Goal: Information Seeking & Learning: Find specific fact

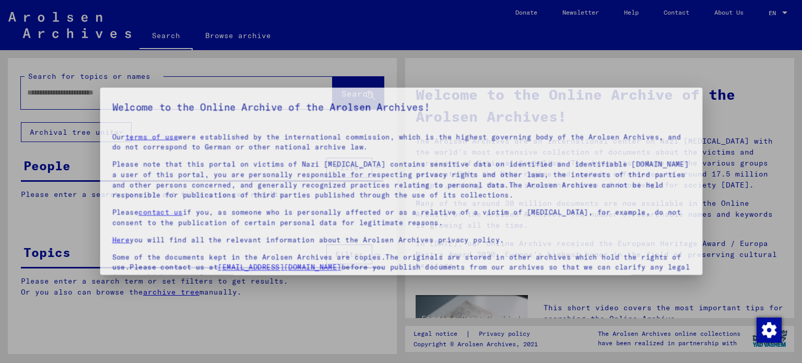
click at [139, 193] on p "Please note that this portal on victims of Nazi [MEDICAL_DATA] contains sensiti…" at bounding box center [401, 180] width 617 height 44
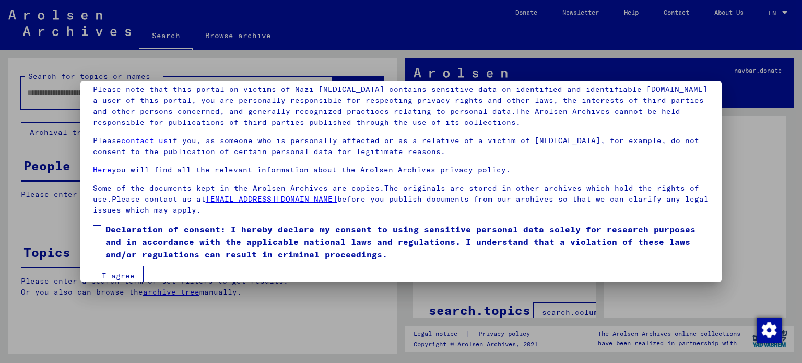
scroll to position [88, 0]
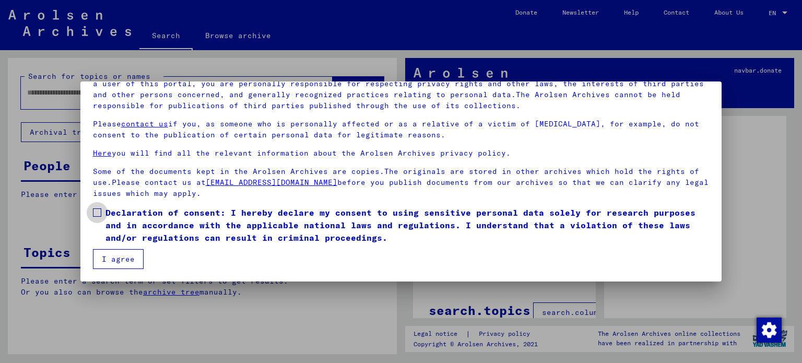
click at [98, 211] on span at bounding box center [97, 212] width 8 height 8
click at [120, 265] on button "I agree" at bounding box center [118, 259] width 51 height 20
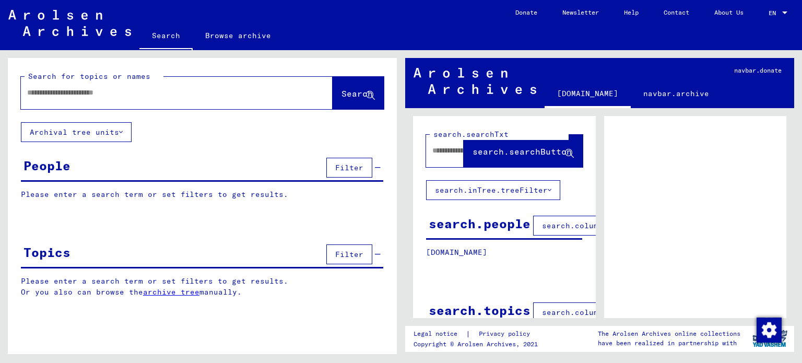
click at [89, 94] on input "text" at bounding box center [167, 92] width 280 height 11
type input "**********"
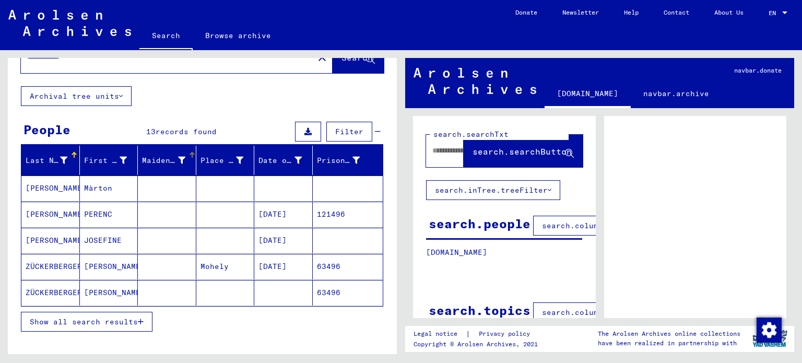
scroll to position [52, 0]
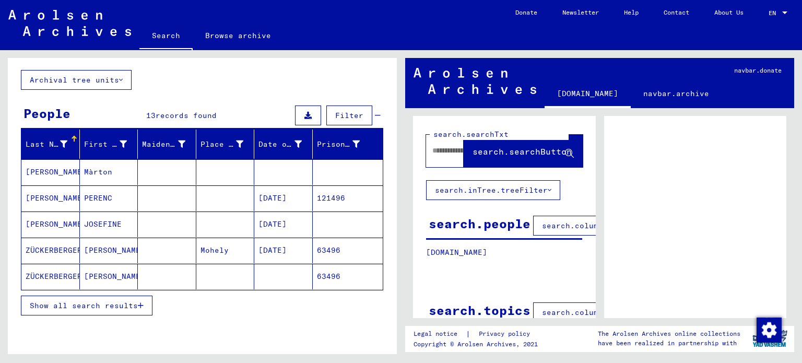
click at [97, 224] on mat-cell "JOSEFINE" at bounding box center [109, 224] width 58 height 26
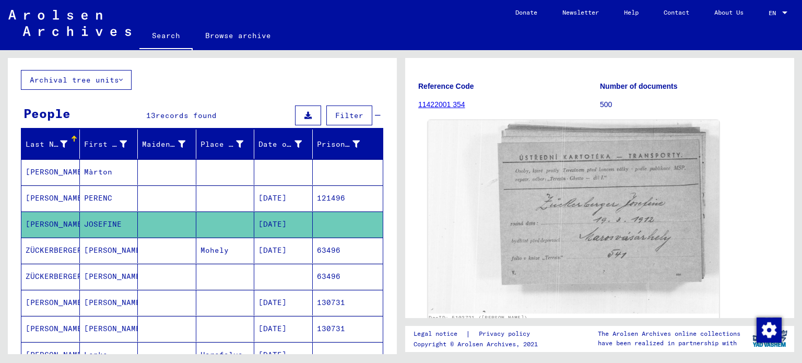
scroll to position [52, 0]
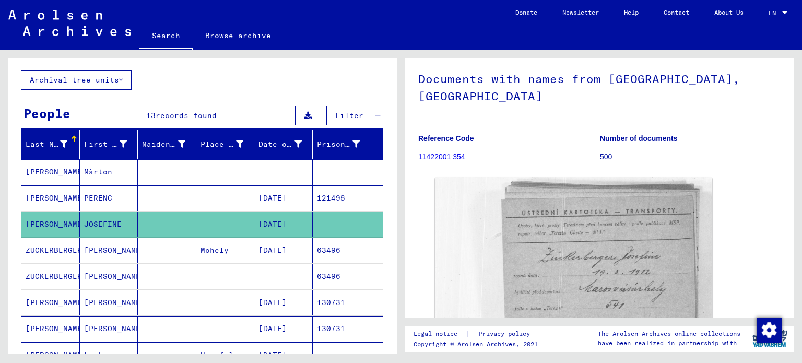
click at [196, 252] on mat-cell "Mohely" at bounding box center [225, 251] width 58 height 26
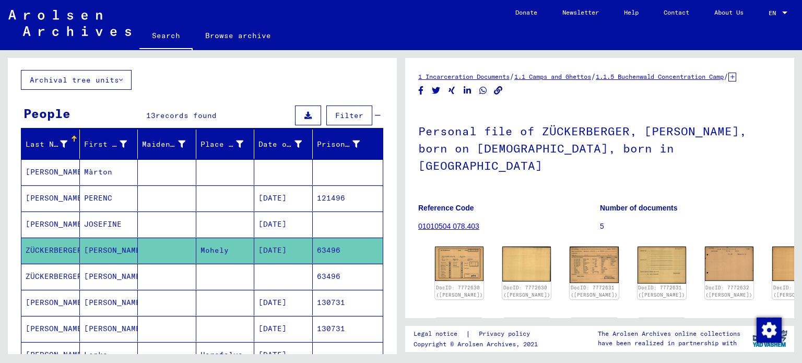
scroll to position [104, 0]
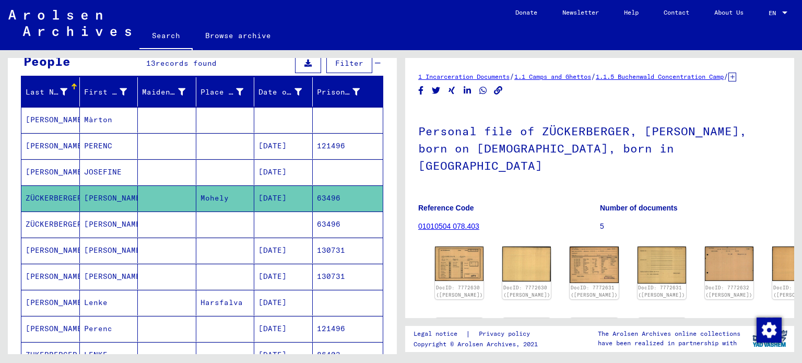
click at [325, 226] on mat-cell "63496" at bounding box center [348, 224] width 70 height 26
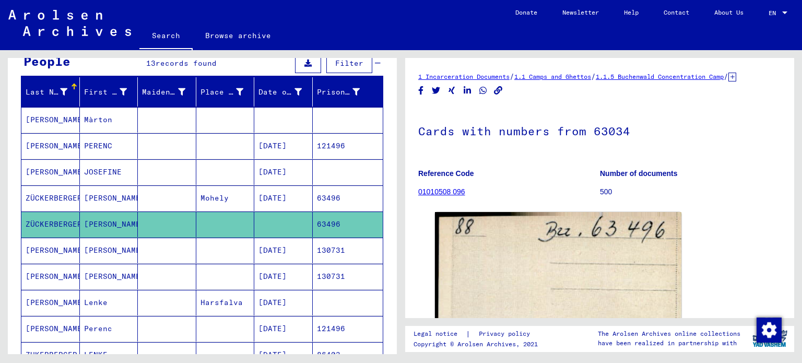
scroll to position [209, 0]
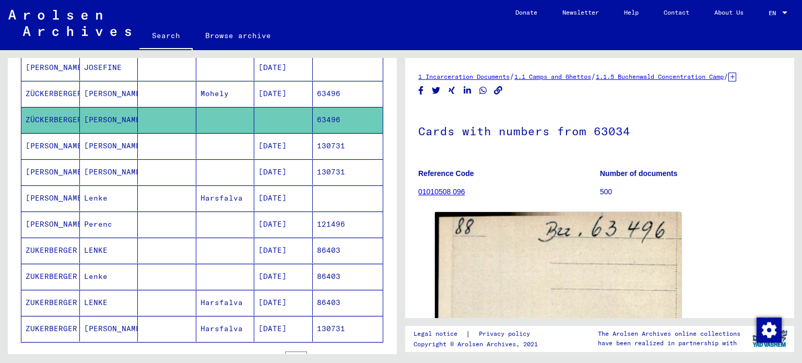
click at [94, 224] on mat-cell "Perenc" at bounding box center [109, 224] width 58 height 26
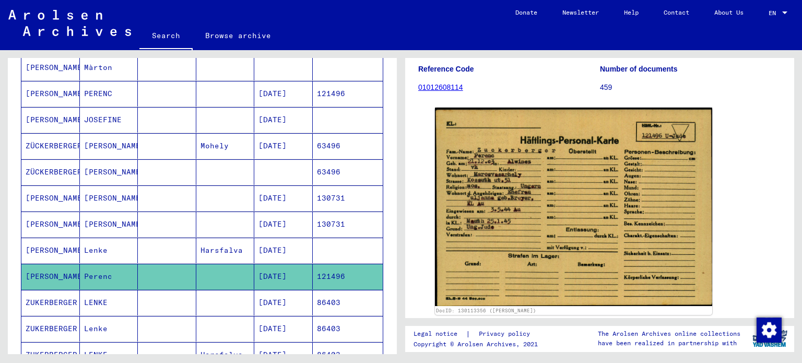
scroll to position [104, 0]
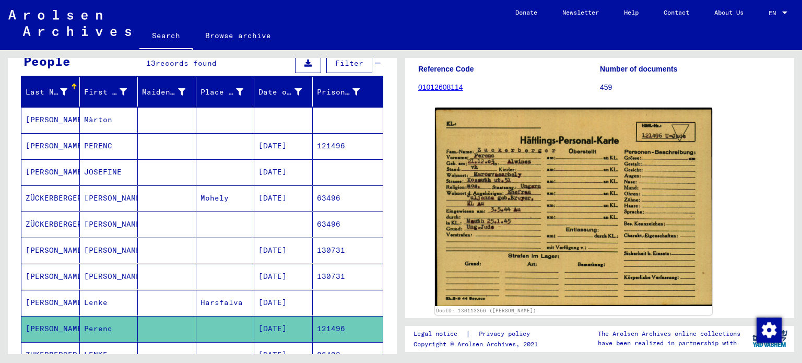
click at [120, 148] on mat-cell "PERENC" at bounding box center [109, 146] width 58 height 26
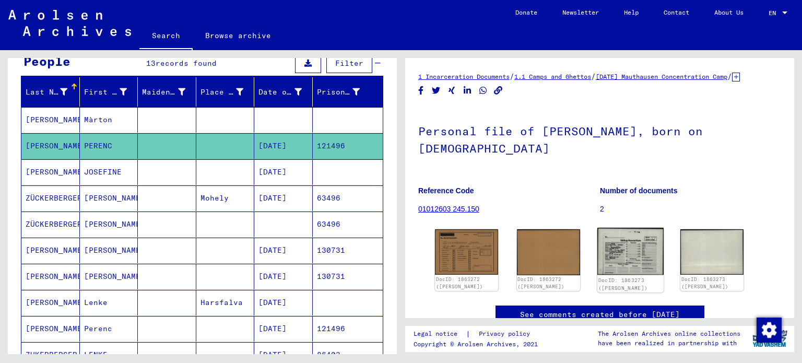
click at [630, 260] on img at bounding box center [630, 251] width 66 height 47
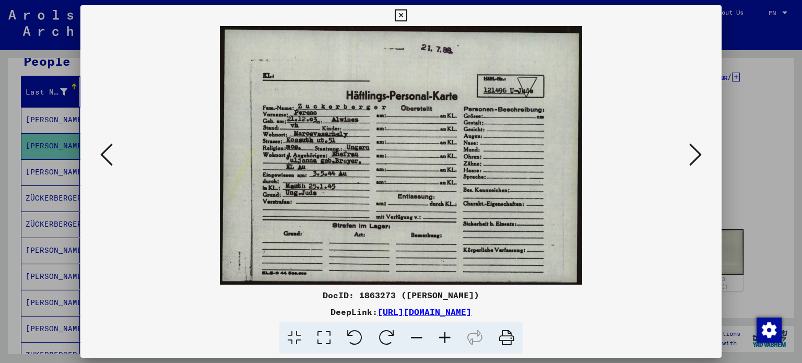
click at [398, 14] on icon at bounding box center [401, 15] width 12 height 13
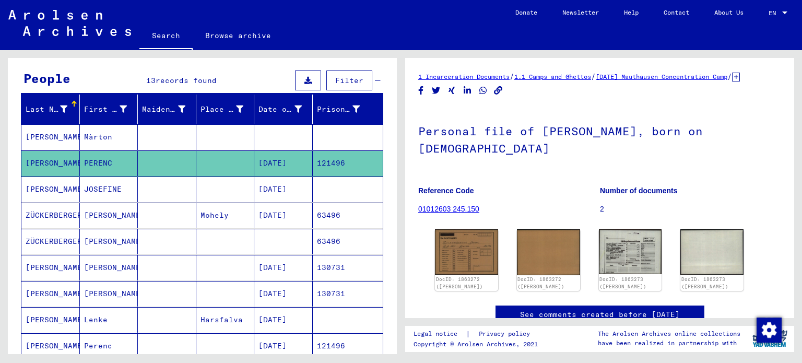
scroll to position [104, 0]
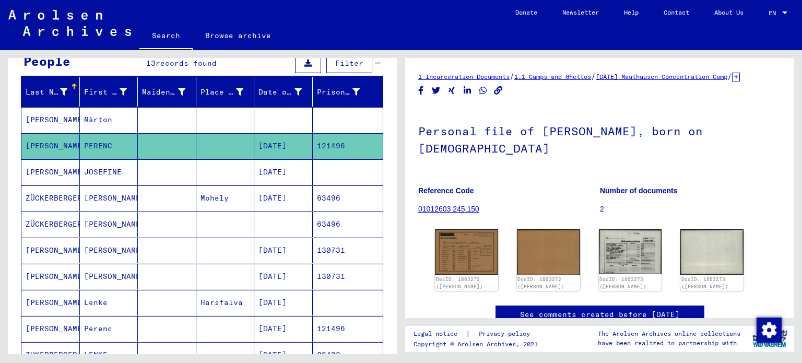
click at [126, 173] on mat-cell "JOSEFINE" at bounding box center [109, 172] width 58 height 26
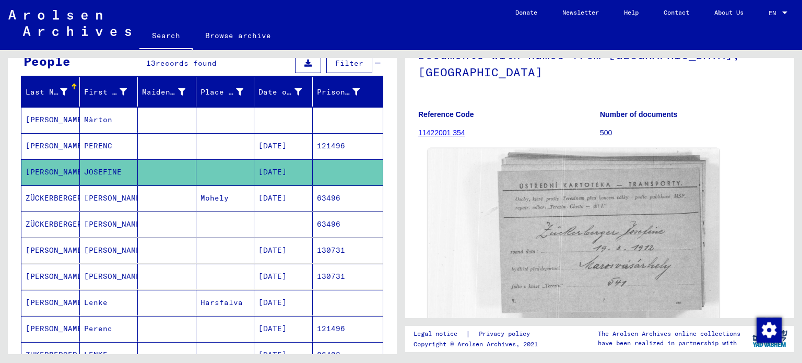
scroll to position [52, 0]
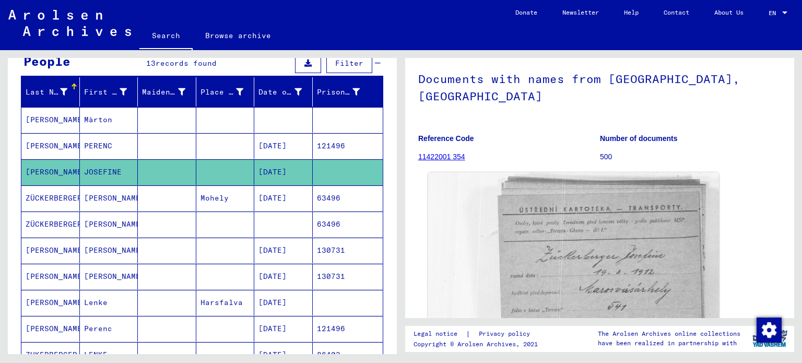
click at [591, 213] on img at bounding box center [573, 268] width 291 height 193
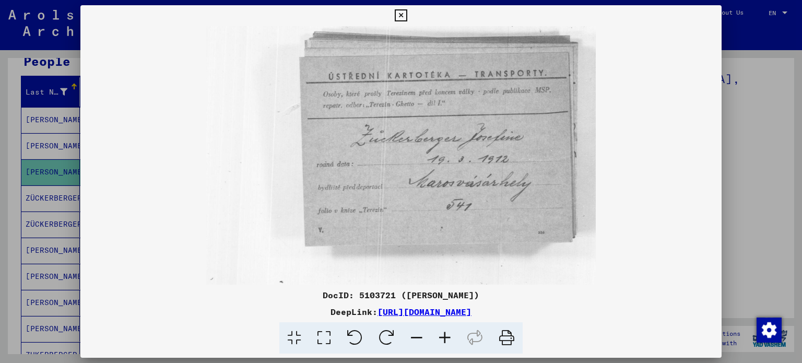
click at [402, 15] on icon at bounding box center [401, 15] width 12 height 13
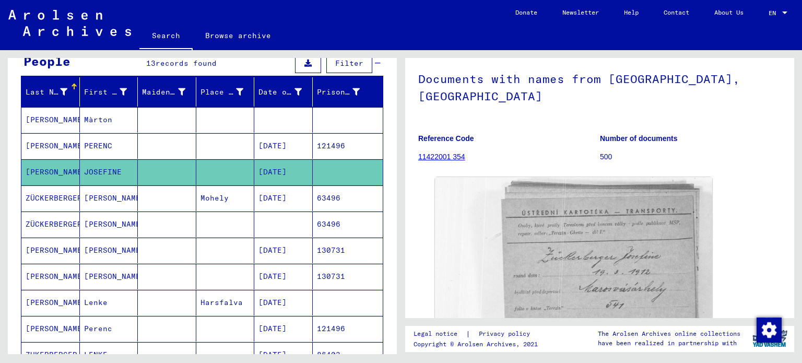
click at [225, 204] on mat-cell "Mohely" at bounding box center [225, 198] width 58 height 26
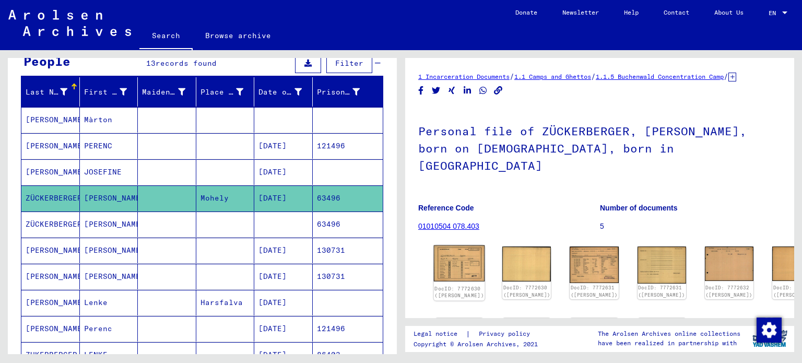
click at [458, 259] on img at bounding box center [459, 263] width 51 height 36
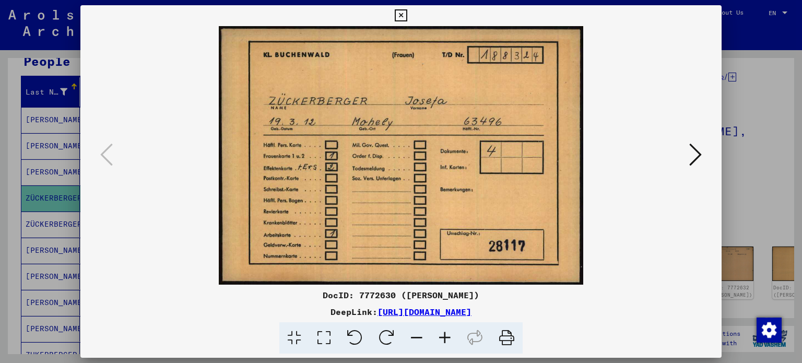
click at [697, 157] on icon at bounding box center [695, 154] width 13 height 25
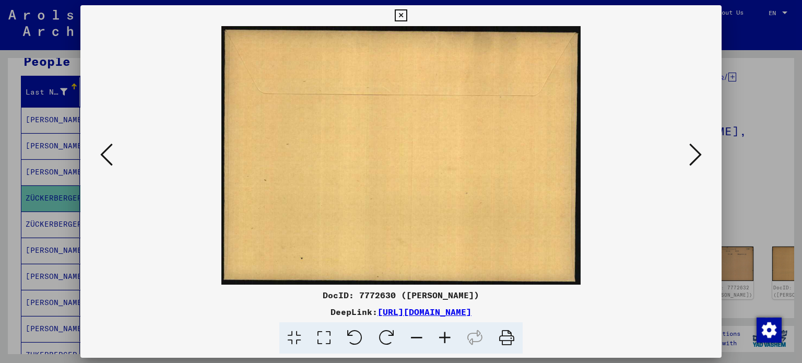
click at [697, 157] on icon at bounding box center [695, 154] width 13 height 25
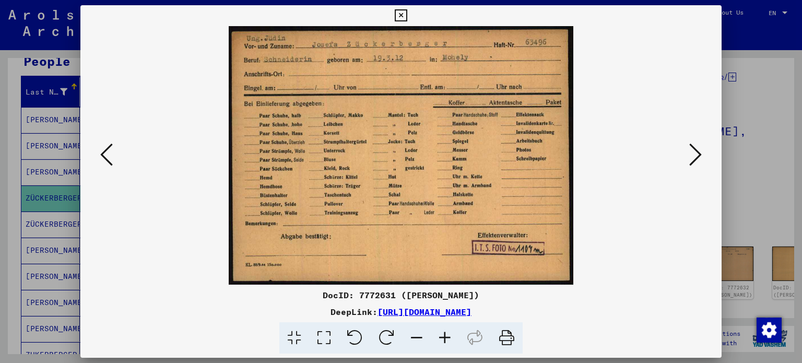
click at [697, 157] on icon at bounding box center [695, 154] width 13 height 25
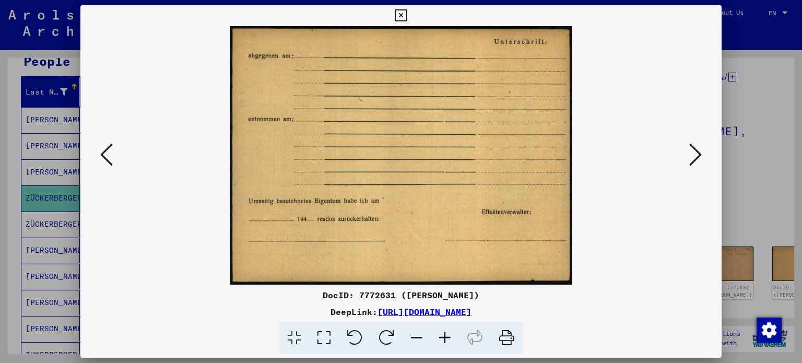
click at [697, 157] on icon at bounding box center [695, 154] width 13 height 25
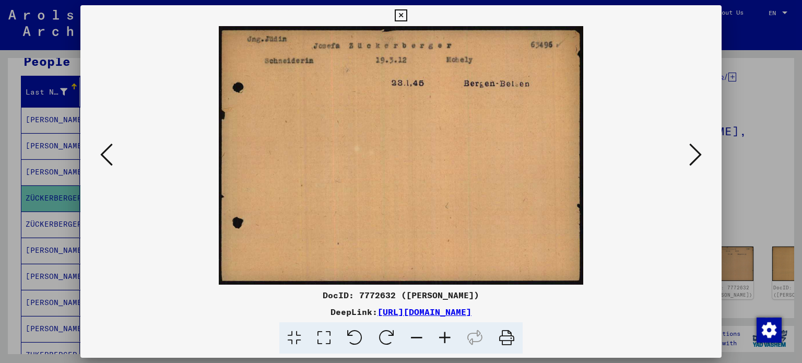
click at [697, 157] on icon at bounding box center [695, 154] width 13 height 25
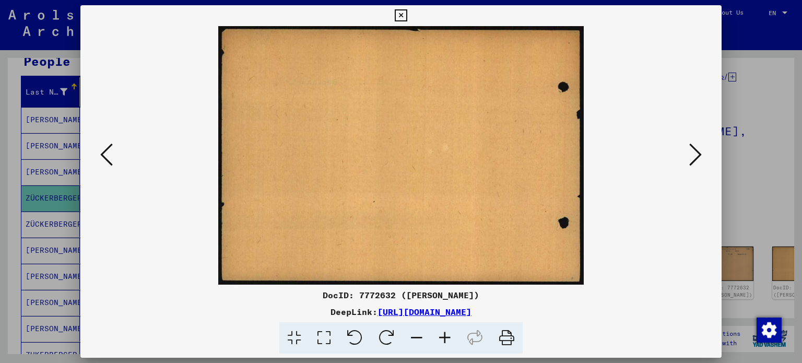
click at [697, 157] on icon at bounding box center [695, 154] width 13 height 25
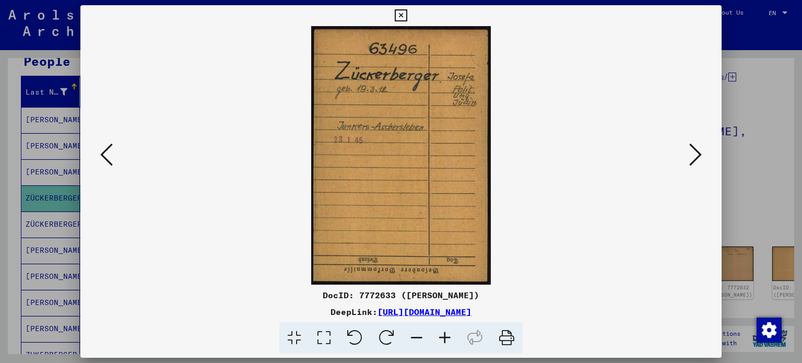
click at [693, 149] on icon at bounding box center [695, 154] width 13 height 25
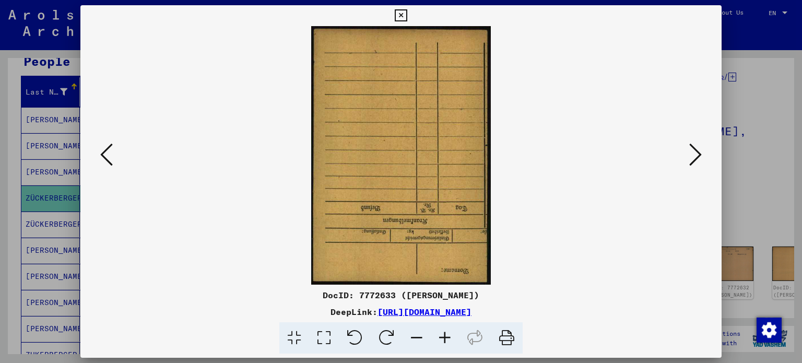
click at [693, 149] on icon at bounding box center [695, 154] width 13 height 25
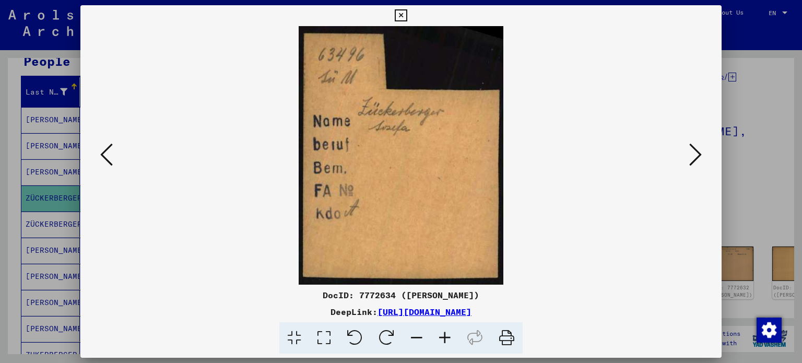
click at [693, 149] on icon at bounding box center [695, 154] width 13 height 25
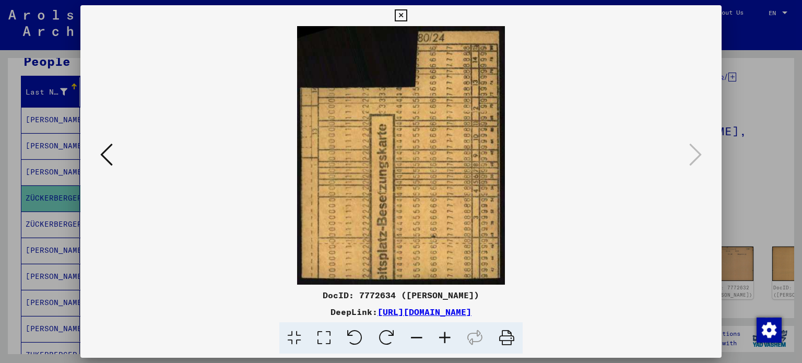
click at [402, 14] on icon at bounding box center [401, 15] width 12 height 13
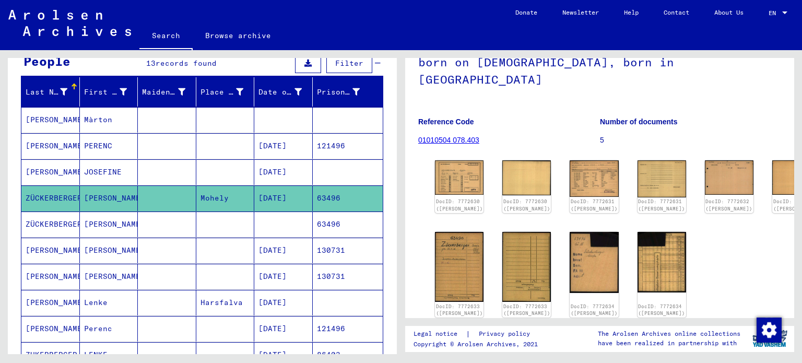
scroll to position [104, 0]
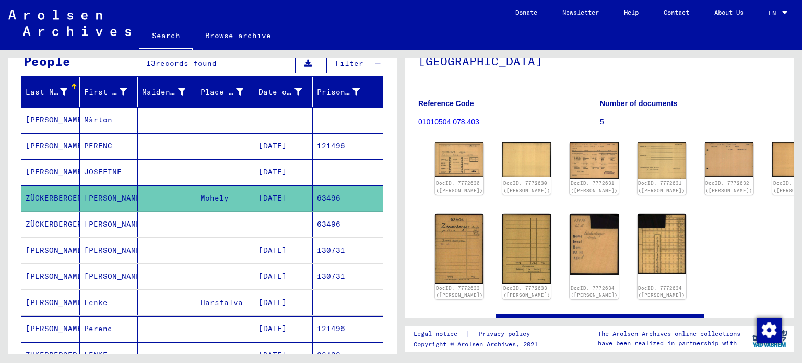
click at [280, 219] on mat-cell at bounding box center [283, 224] width 58 height 26
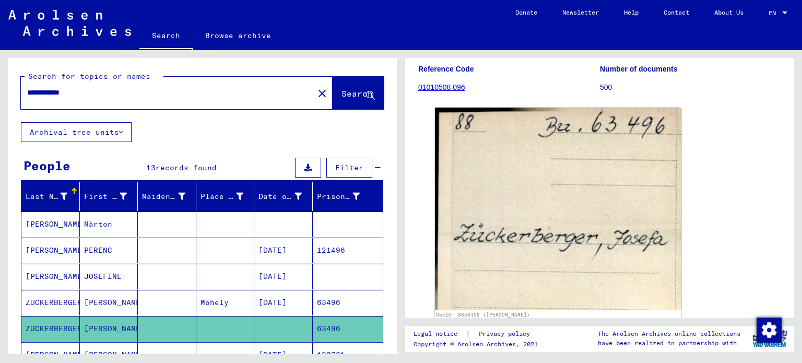
click at [350, 163] on span "Filter" at bounding box center [349, 167] width 28 height 9
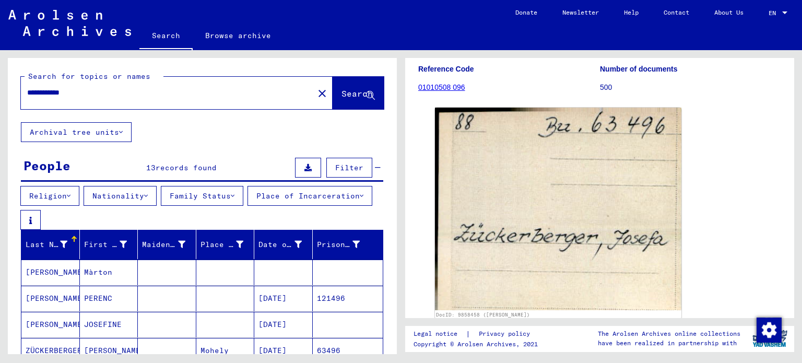
click at [350, 163] on span "Filter" at bounding box center [349, 167] width 28 height 9
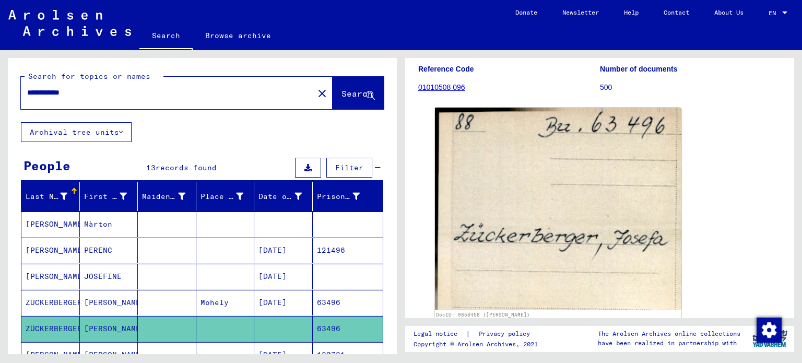
drag, startPoint x: 340, startPoint y: 298, endPoint x: 307, endPoint y: 302, distance: 33.7
click at [313, 302] on mat-cell "63496" at bounding box center [348, 303] width 70 height 26
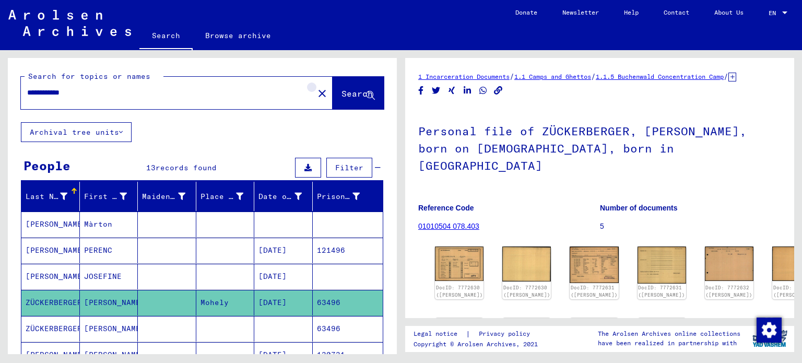
click at [316, 93] on mat-icon "close" at bounding box center [322, 93] width 13 height 13
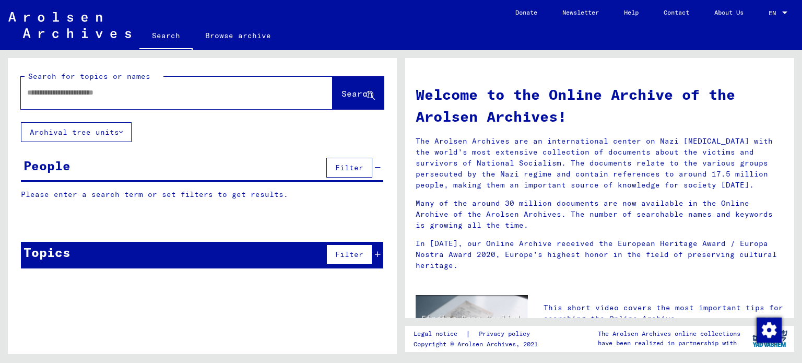
click at [96, 91] on input "text" at bounding box center [164, 92] width 274 height 11
paste input "*****"
type input "*****"
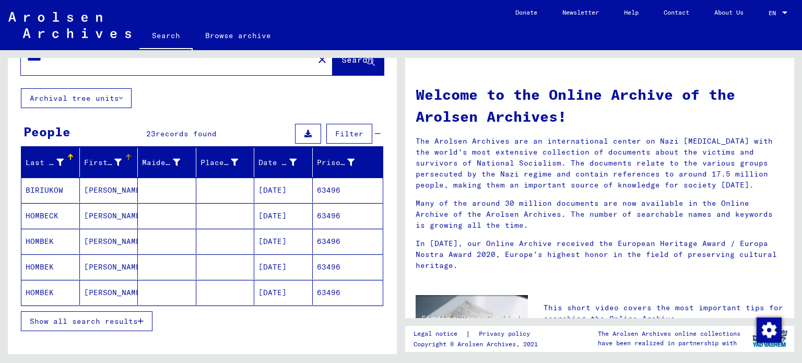
scroll to position [52, 0]
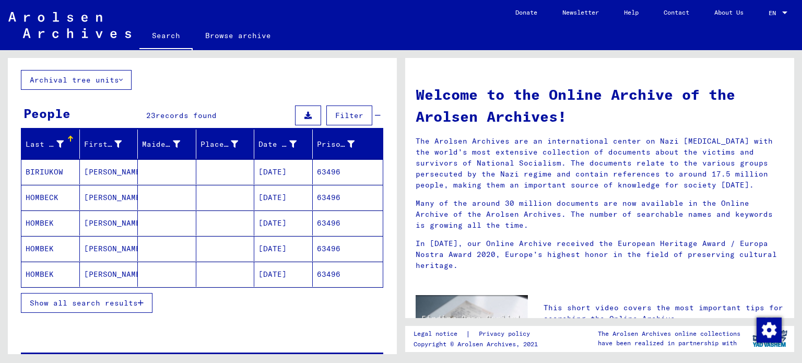
click at [180, 277] on mat-cell at bounding box center [167, 274] width 58 height 25
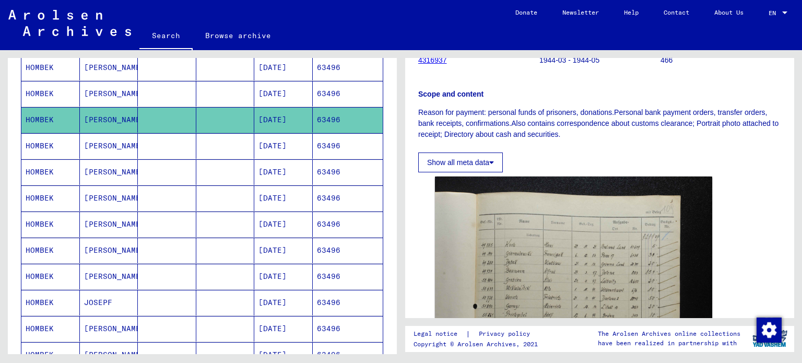
scroll to position [261, 0]
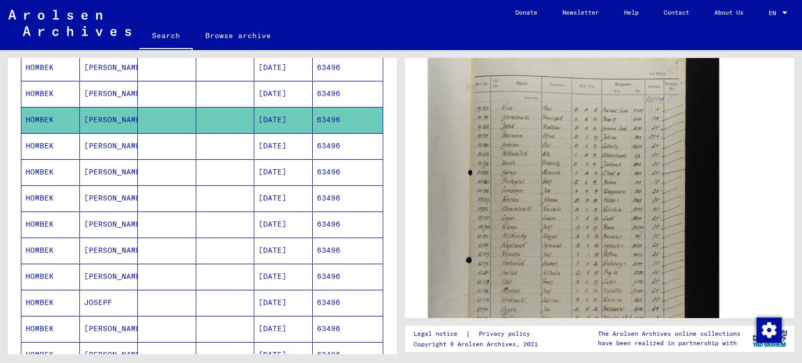
click at [524, 244] on img at bounding box center [573, 255] width 291 height 437
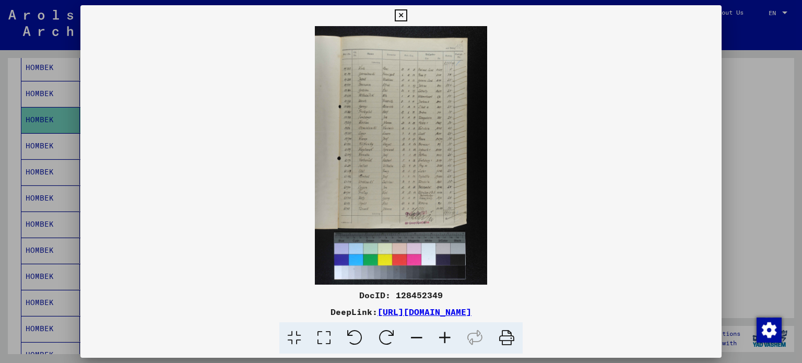
click at [405, 17] on icon at bounding box center [401, 15] width 12 height 13
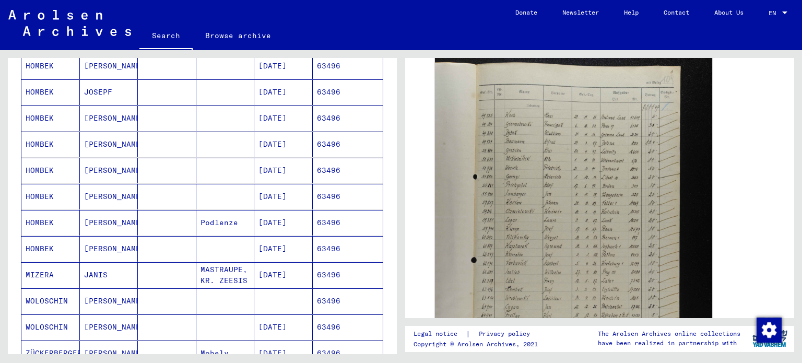
scroll to position [418, 0]
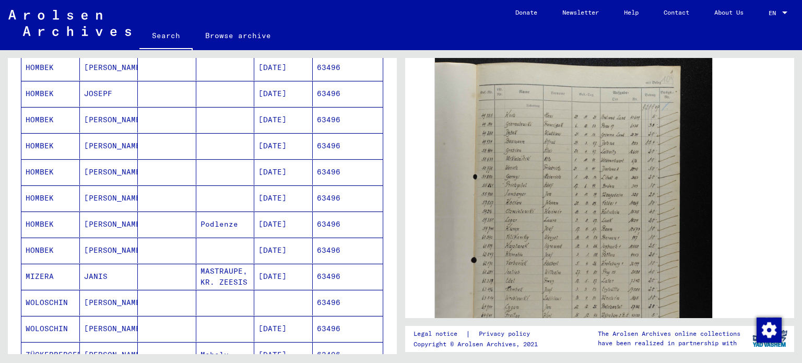
click at [177, 245] on mat-cell at bounding box center [167, 251] width 58 height 26
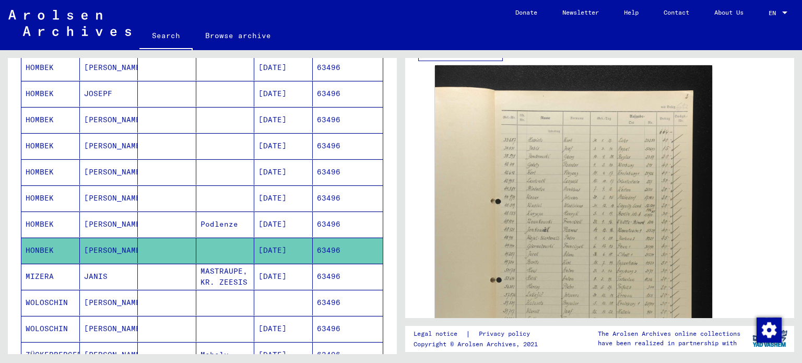
scroll to position [261, 0]
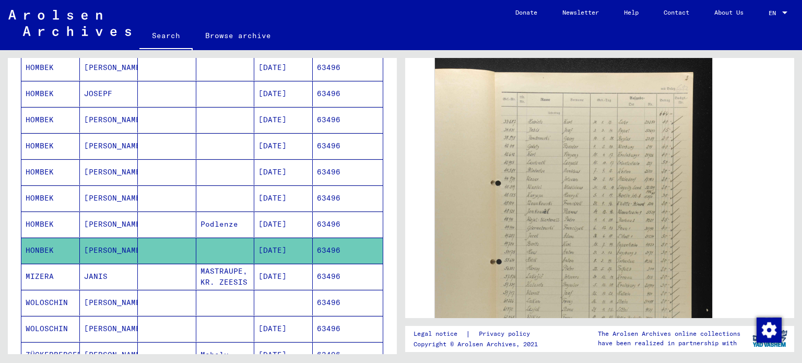
click at [143, 219] on mat-cell at bounding box center [167, 224] width 58 height 26
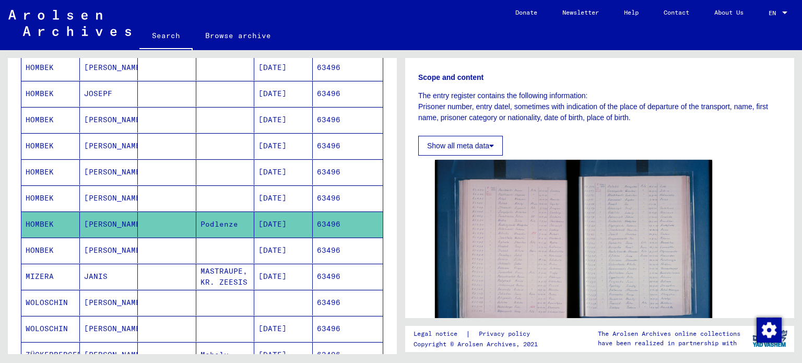
scroll to position [157, 0]
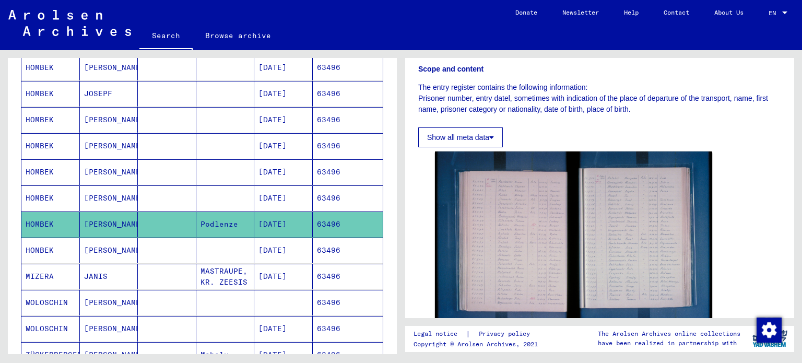
click at [165, 269] on mat-cell at bounding box center [167, 277] width 58 height 26
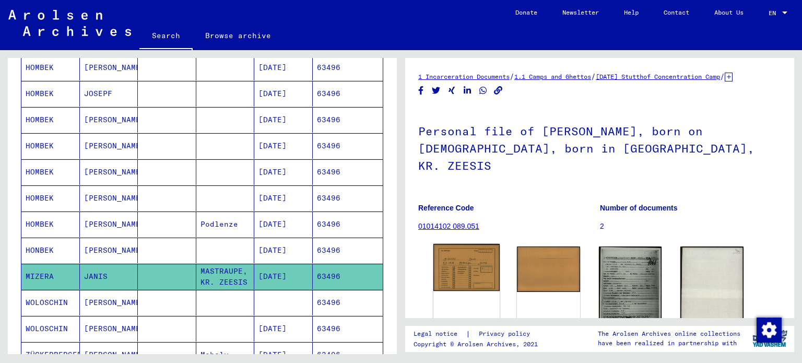
click at [455, 266] on img at bounding box center [466, 267] width 66 height 47
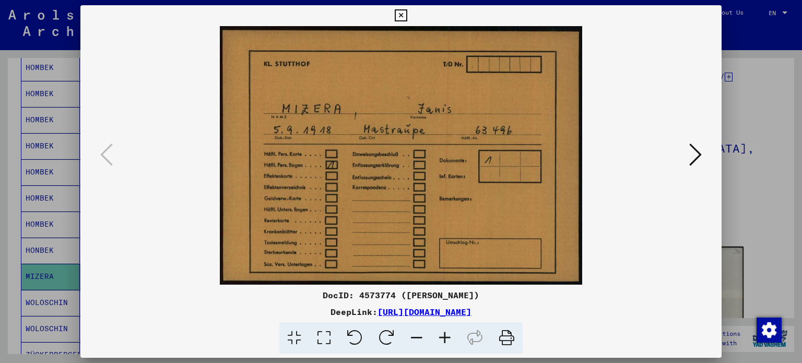
click at [695, 161] on icon at bounding box center [695, 154] width 13 height 25
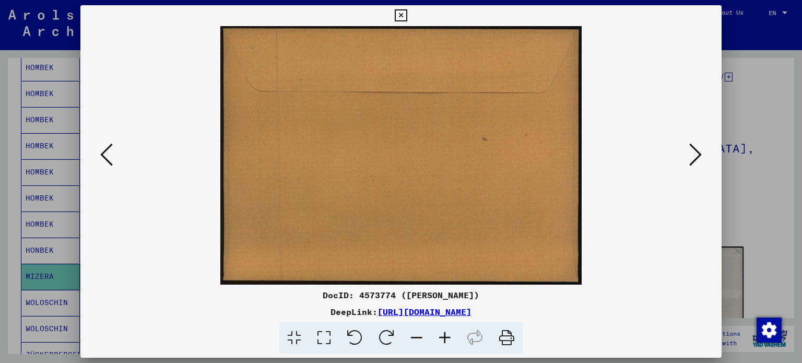
click at [695, 161] on icon at bounding box center [695, 154] width 13 height 25
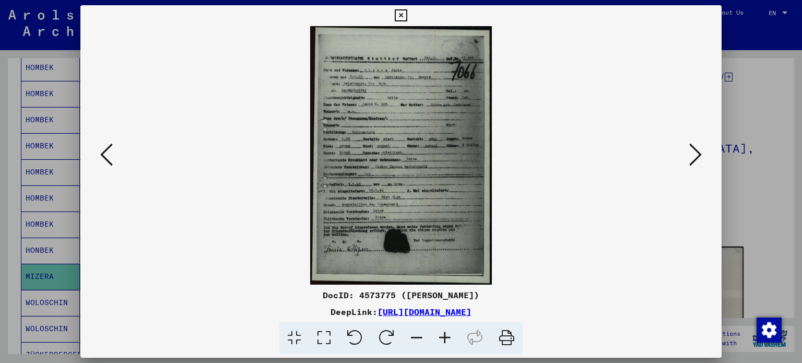
click at [691, 157] on icon at bounding box center [695, 154] width 13 height 25
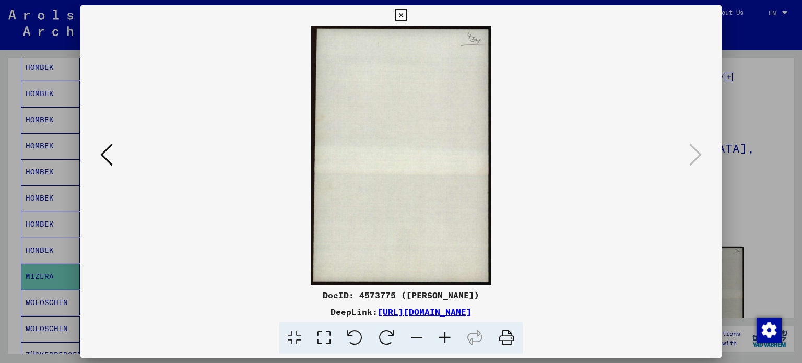
click at [403, 19] on icon at bounding box center [401, 15] width 12 height 13
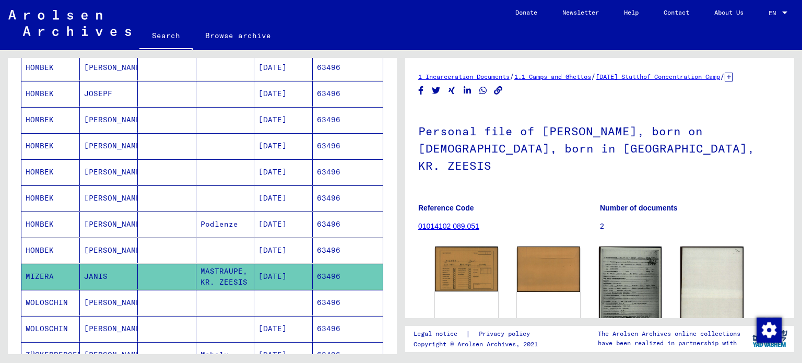
click at [337, 297] on mat-cell "63496" at bounding box center [348, 303] width 70 height 26
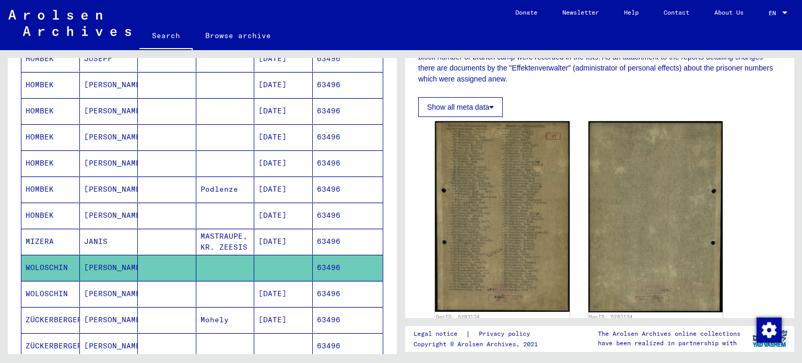
scroll to position [470, 0]
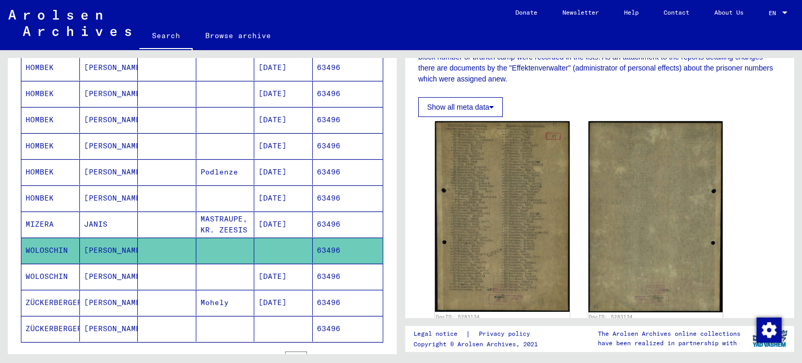
click at [330, 298] on mat-cell "63496" at bounding box center [348, 303] width 70 height 26
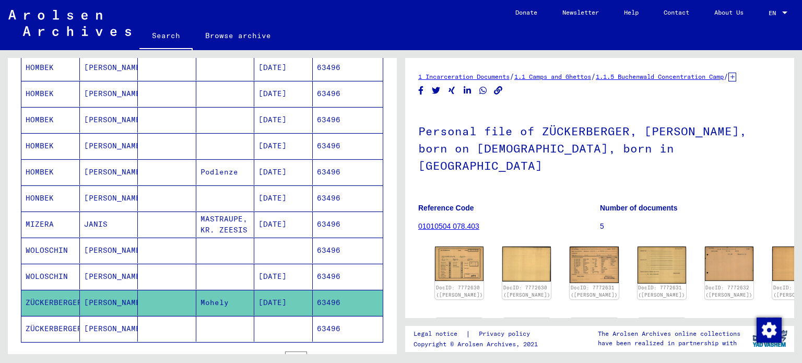
scroll to position [522, 0]
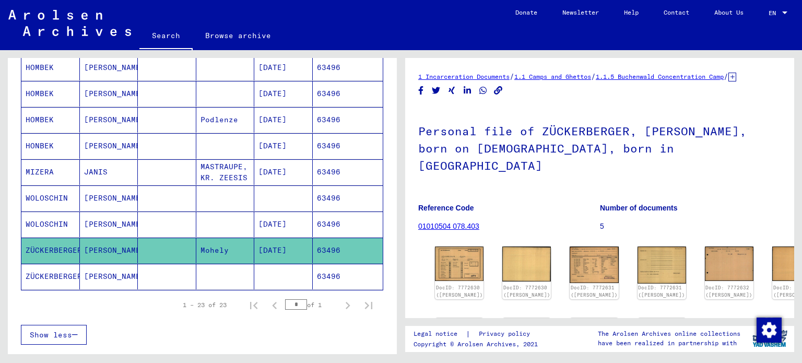
click at [330, 275] on mat-cell "63496" at bounding box center [348, 277] width 70 height 26
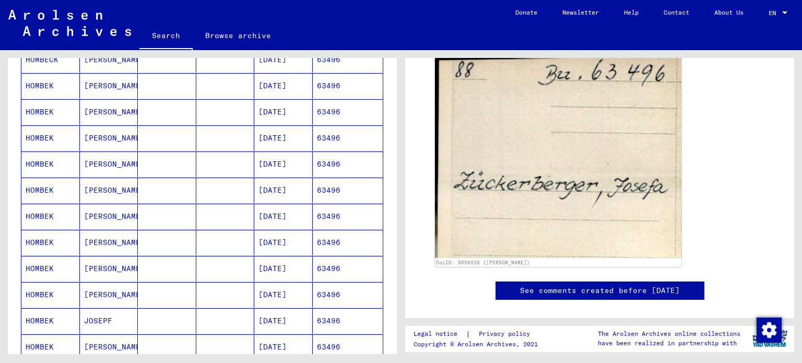
scroll to position [209, 0]
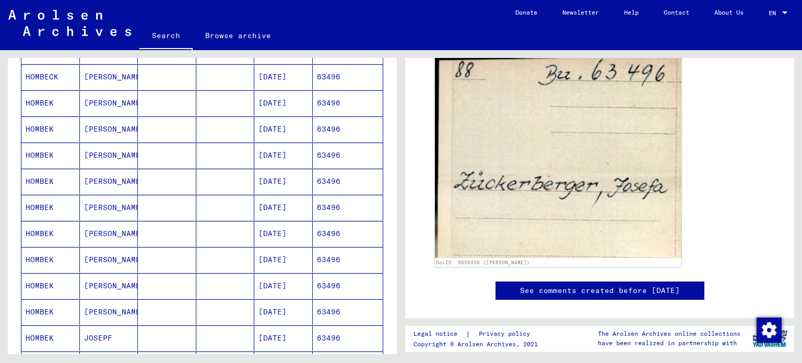
drag, startPoint x: 220, startPoint y: 231, endPoint x: 217, endPoint y: 238, distance: 7.3
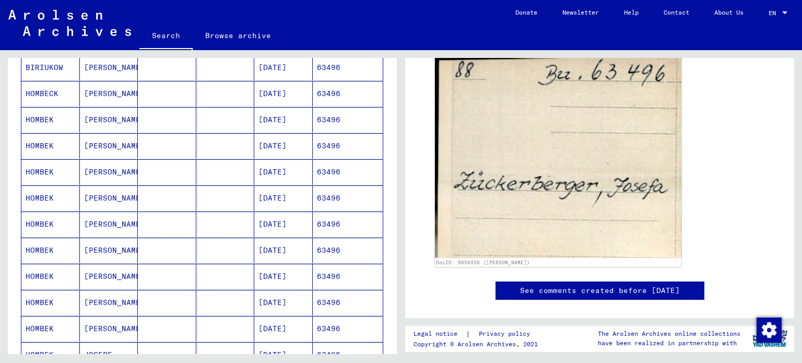
drag, startPoint x: 217, startPoint y: 238, endPoint x: 749, endPoint y: 117, distance: 545.6
click at [749, 117] on div "DocID: 9858458 ([PERSON_NAME])" at bounding box center [600, 160] width 338 height 219
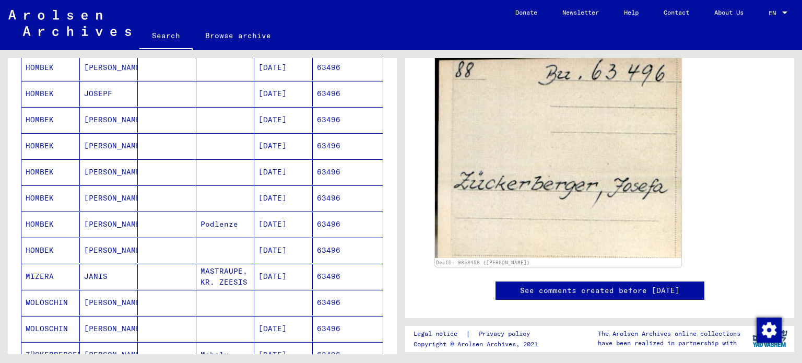
click at [164, 220] on mat-cell at bounding box center [167, 224] width 58 height 26
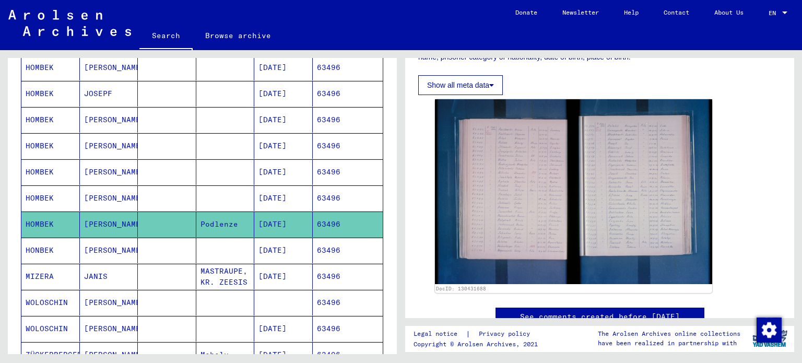
click at [181, 247] on mat-cell at bounding box center [167, 251] width 58 height 26
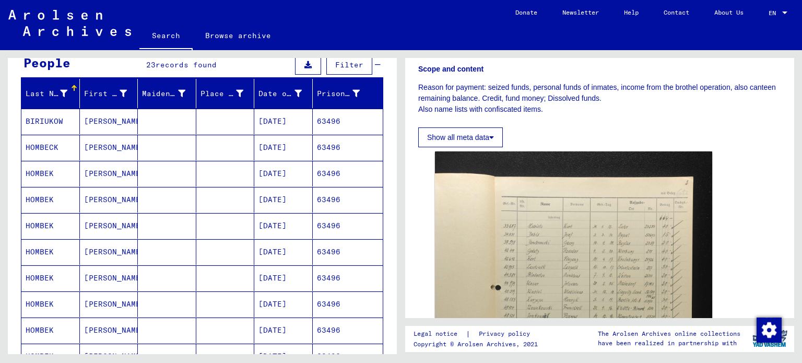
scroll to position [104, 0]
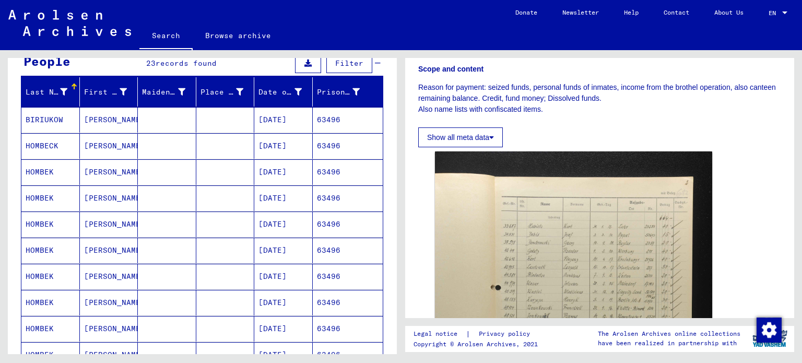
click at [206, 197] on mat-cell at bounding box center [225, 198] width 58 height 26
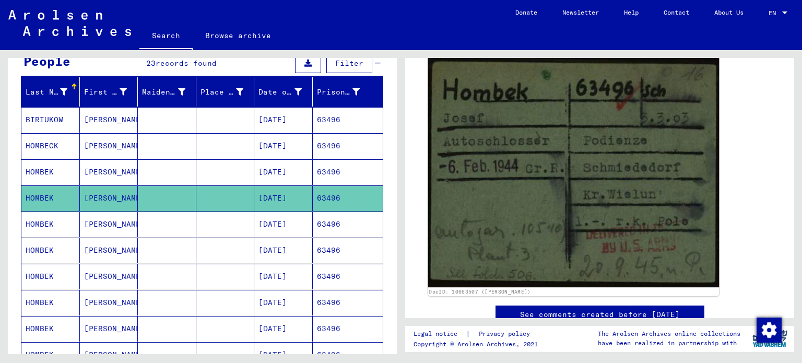
scroll to position [157, 0]
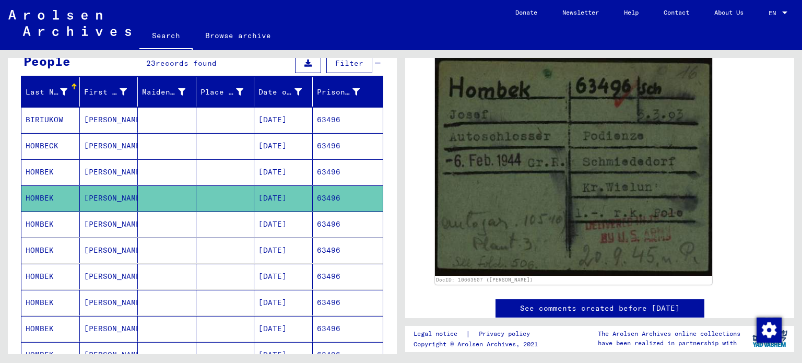
click at [163, 223] on mat-cell at bounding box center [167, 224] width 58 height 26
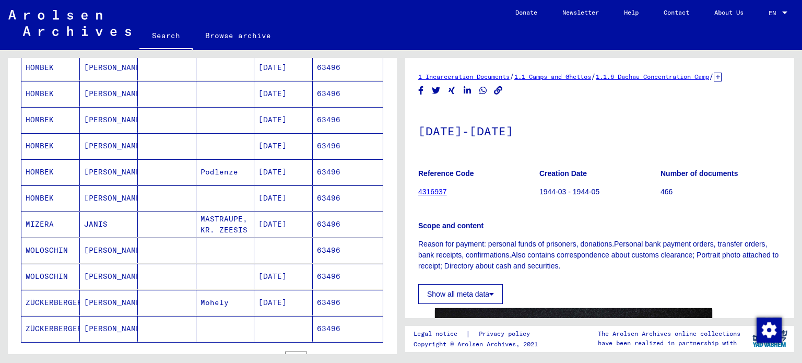
scroll to position [574, 0]
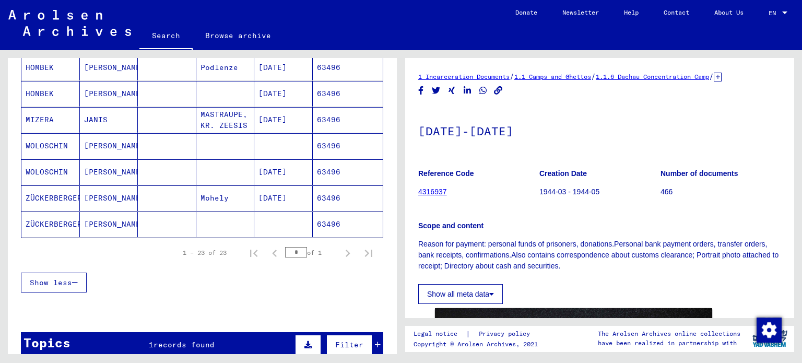
click at [143, 198] on mat-cell at bounding box center [167, 198] width 58 height 26
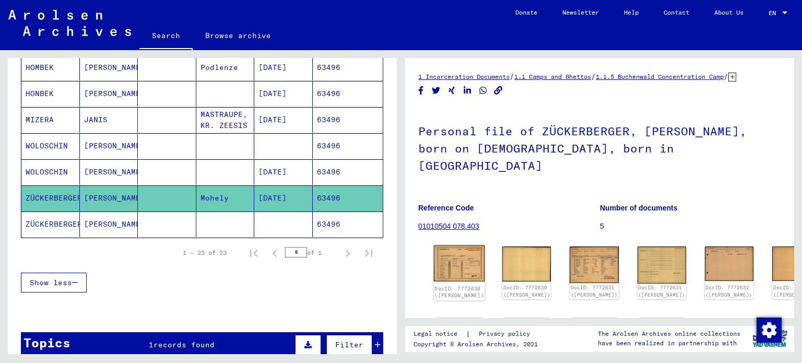
click at [443, 254] on img at bounding box center [459, 263] width 51 height 36
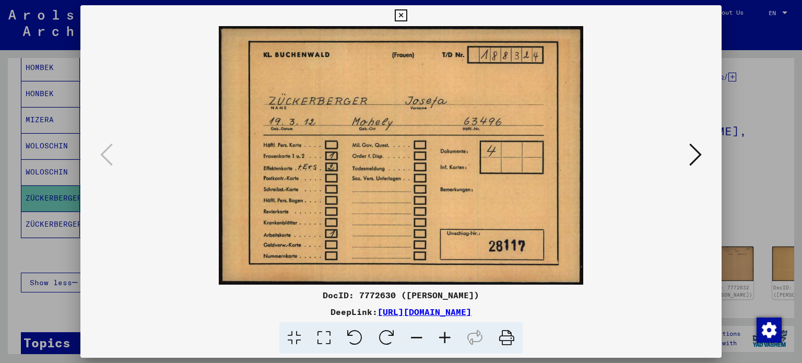
click at [693, 152] on icon at bounding box center [695, 154] width 13 height 25
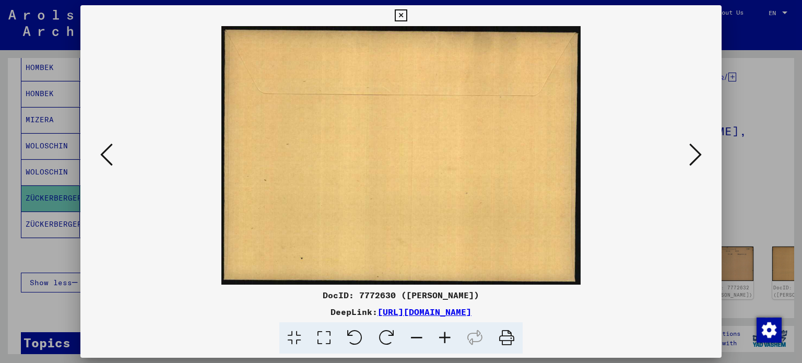
click at [693, 152] on icon at bounding box center [695, 154] width 13 height 25
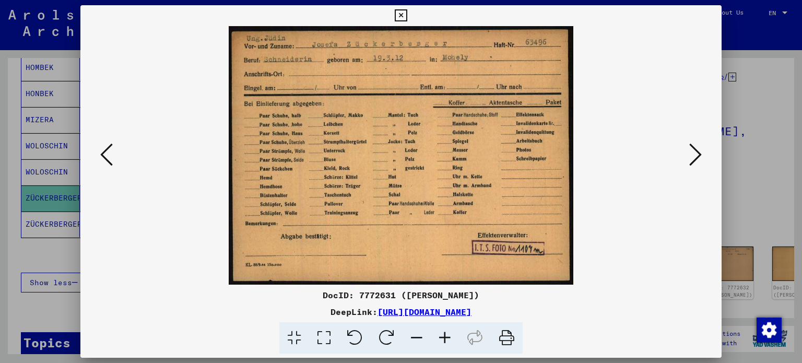
click at [693, 152] on icon at bounding box center [695, 154] width 13 height 25
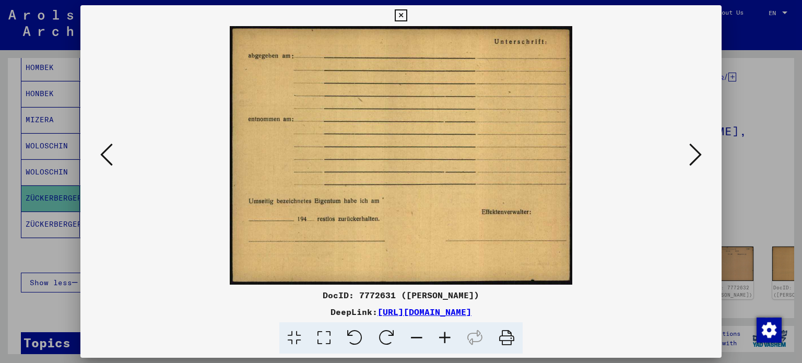
click at [693, 152] on icon at bounding box center [695, 154] width 13 height 25
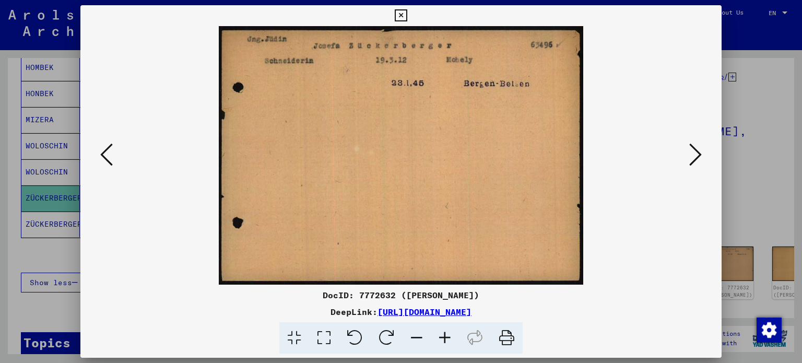
click at [693, 152] on icon at bounding box center [695, 154] width 13 height 25
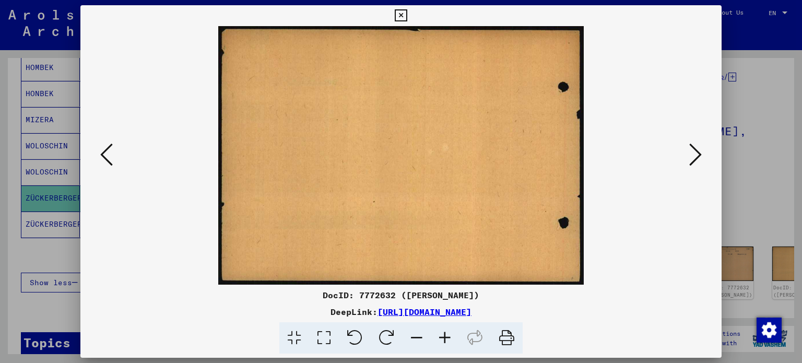
click at [103, 148] on icon at bounding box center [106, 154] width 13 height 25
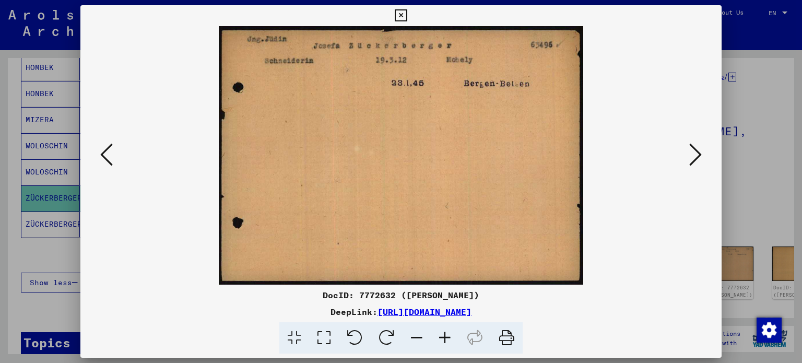
click at [695, 164] on icon at bounding box center [695, 154] width 13 height 25
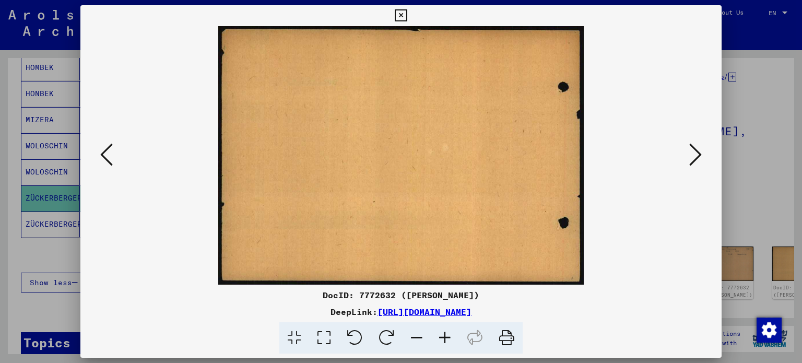
click at [695, 164] on icon at bounding box center [695, 154] width 13 height 25
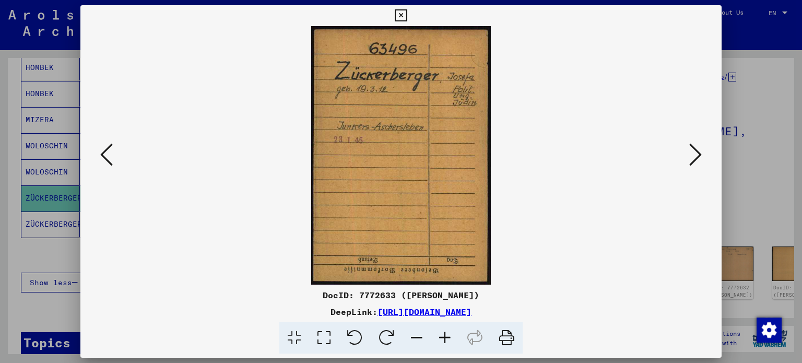
click at [399, 11] on icon at bounding box center [401, 15] width 12 height 13
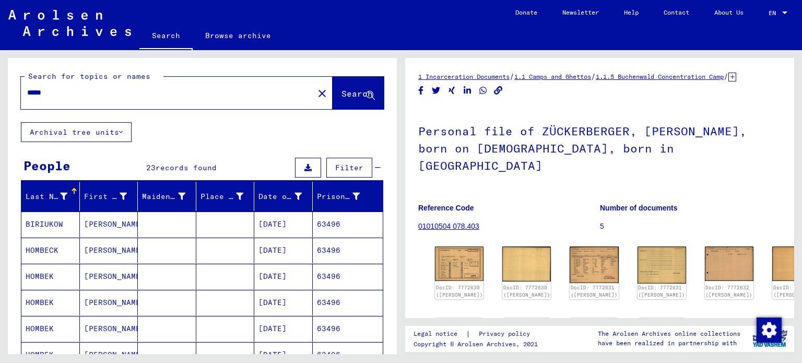
click at [37, 91] on input "*****" at bounding box center [167, 92] width 280 height 11
